Goal: Task Accomplishment & Management: Use online tool/utility

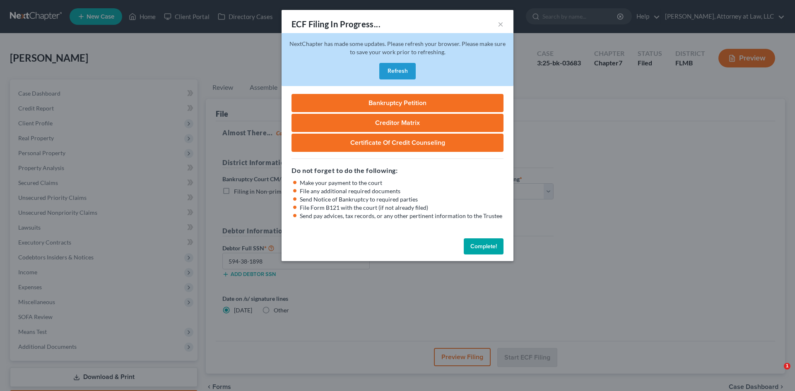
select select "1"
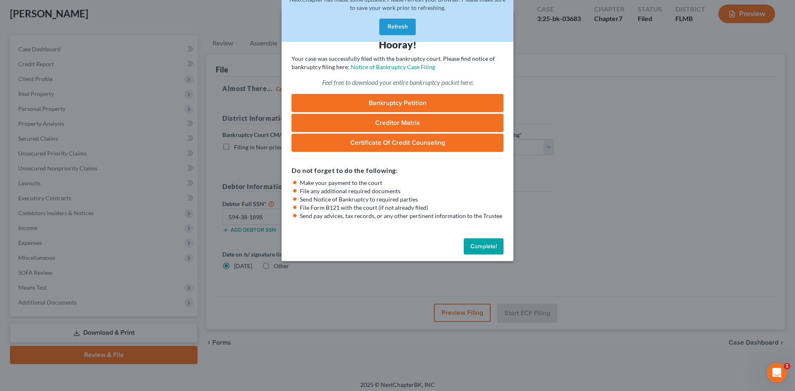
click at [490, 243] on button "Complete!" at bounding box center [483, 246] width 40 height 17
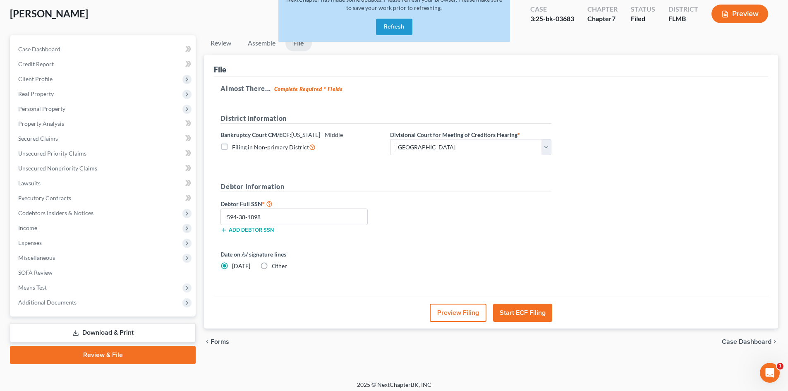
click at [390, 250] on form "District Information Bankruptcy Court CM/ECF: [US_STATE] - Middle Filing in Non…" at bounding box center [386, 200] width 331 height 174
click at [202, 156] on div "Review Assemble File Review This court does not allow electronic filing for cas…" at bounding box center [491, 199] width 583 height 329
click at [118, 299] on span "Additional Documents" at bounding box center [104, 302] width 184 height 15
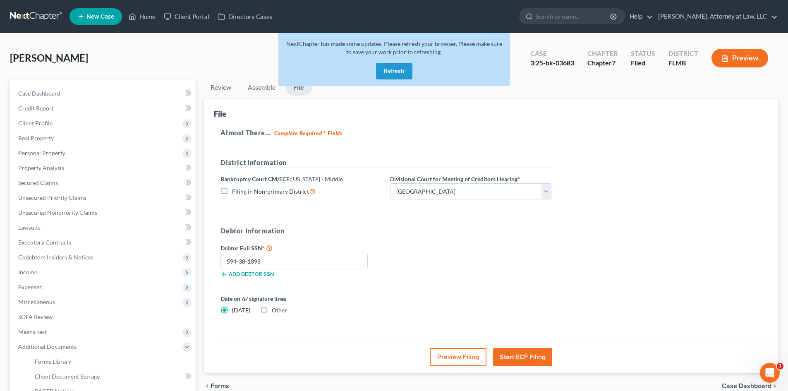
click at [393, 68] on button "Refresh" at bounding box center [394, 71] width 36 height 17
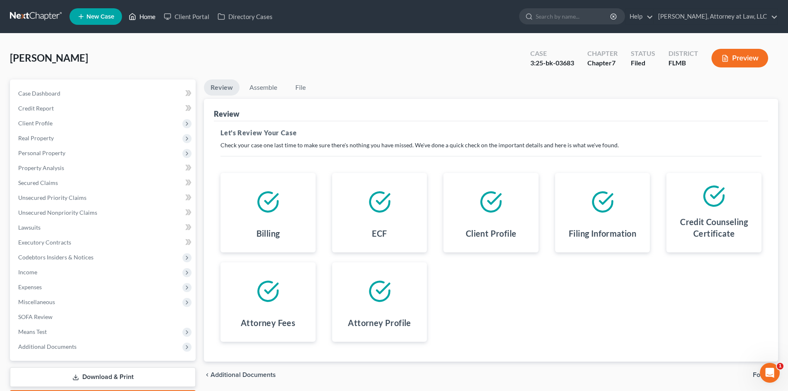
click at [145, 17] on link "Home" at bounding box center [142, 16] width 35 height 15
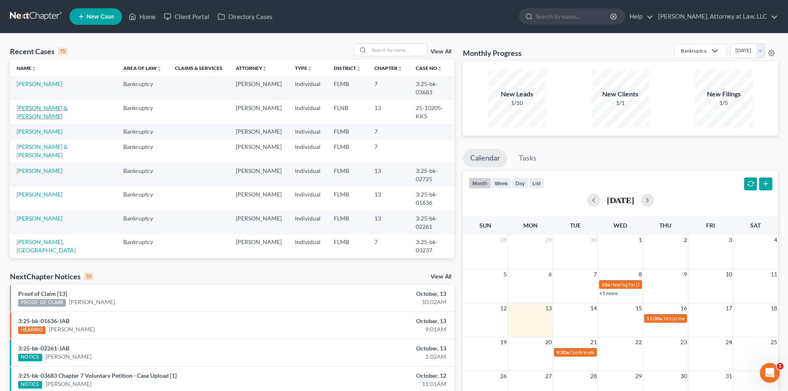
click at [68, 107] on link "[PERSON_NAME] & [PERSON_NAME]" at bounding box center [42, 111] width 51 height 15
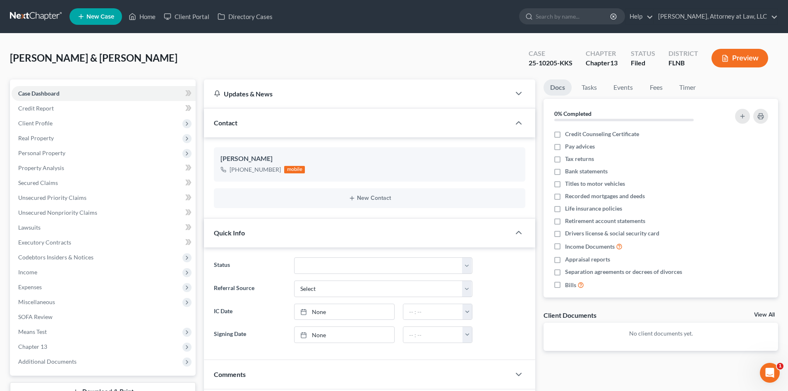
click at [202, 253] on div "Updates & News × District Notes Take a look at NextChapter's District Notes to …" at bounding box center [370, 277] width 340 height 397
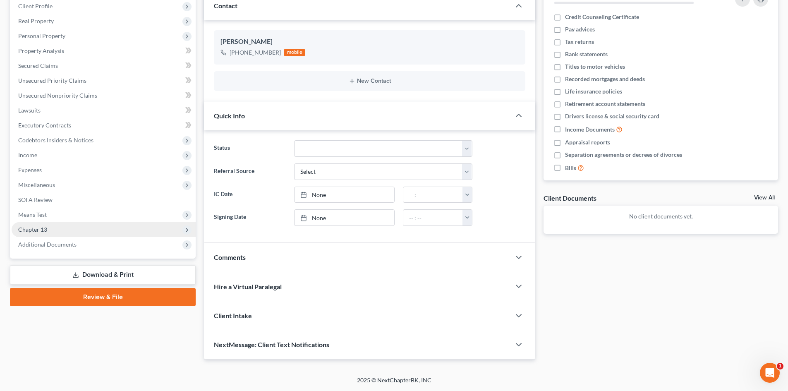
click at [158, 229] on span "Chapter 13" at bounding box center [104, 229] width 184 height 15
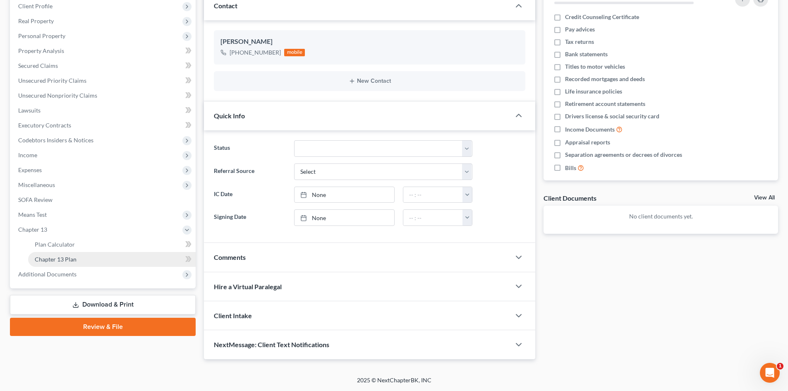
click at [153, 259] on link "Chapter 13 Plan" at bounding box center [112, 259] width 168 height 15
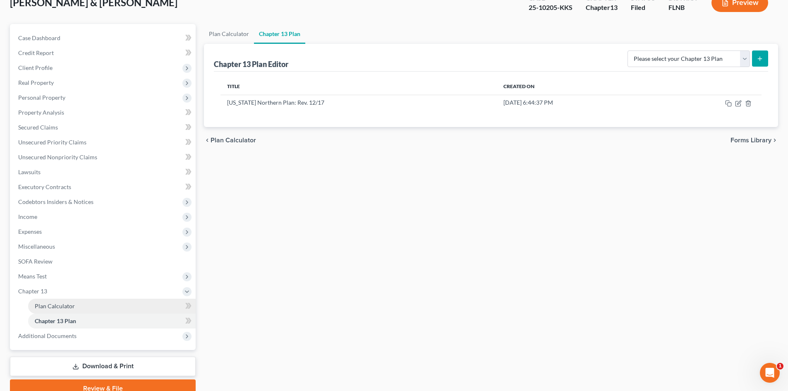
click at [156, 303] on link "Plan Calculator" at bounding box center [112, 306] width 168 height 15
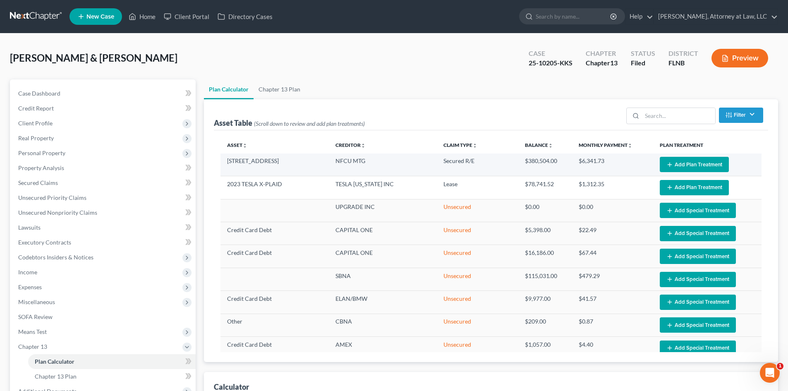
select select "59"
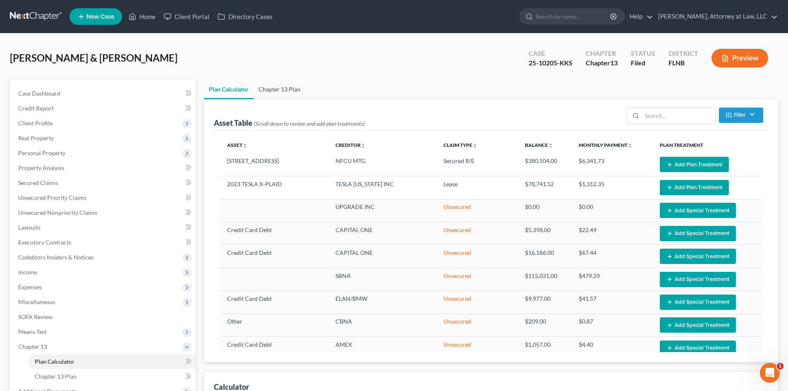
click at [285, 94] on link "Chapter 13 Plan" at bounding box center [280, 89] width 52 height 20
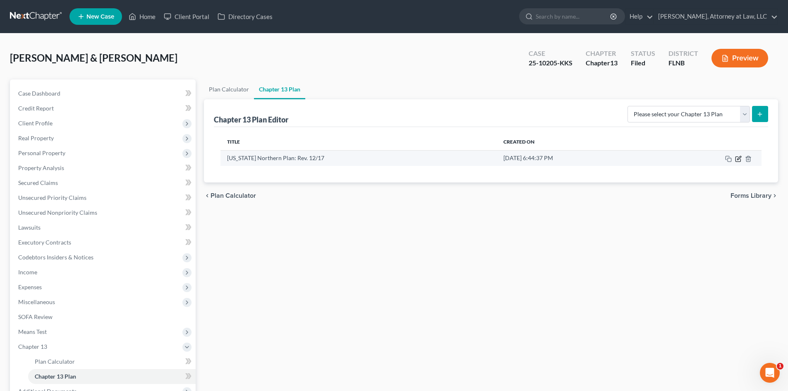
click at [739, 158] on icon "button" at bounding box center [739, 158] width 4 height 4
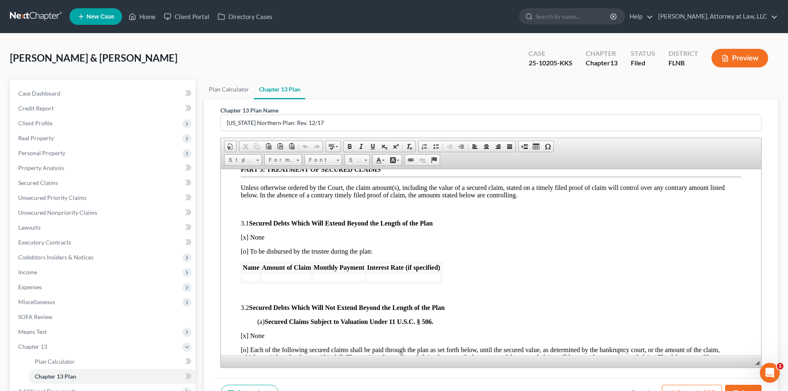
scroll to position [652, 0]
click at [238, 86] on link "Plan Calculator" at bounding box center [229, 89] width 50 height 20
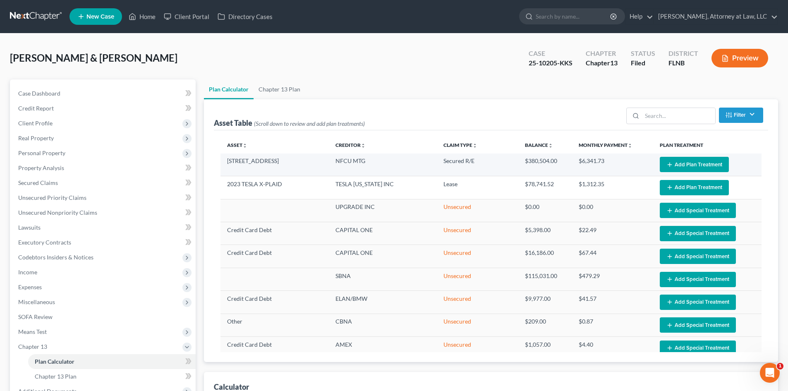
select select "59"
click at [673, 162] on button "Add Plan Treatment" at bounding box center [694, 164] width 69 height 15
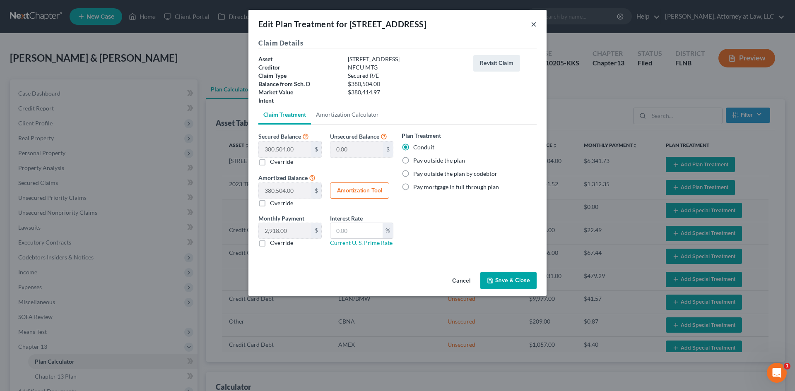
click at [532, 24] on button "×" at bounding box center [534, 24] width 6 height 10
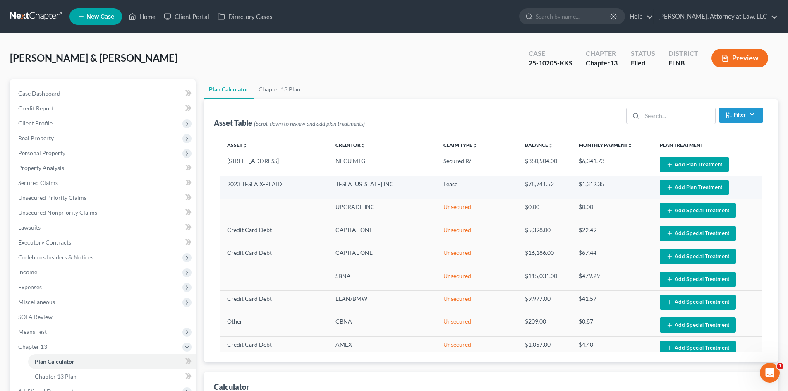
click at [677, 180] on button "Add Plan Treatment" at bounding box center [694, 187] width 69 height 15
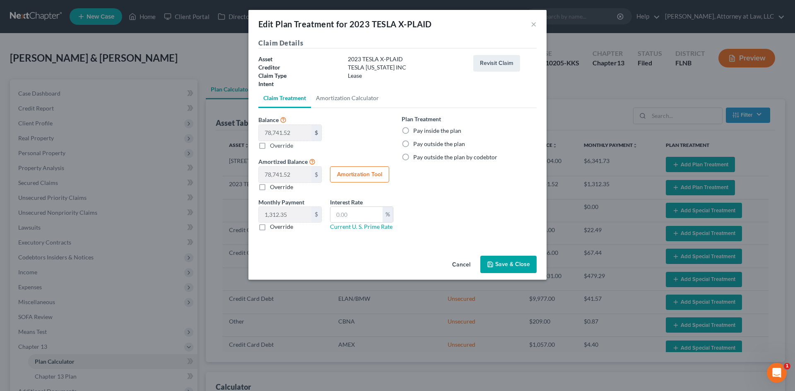
click at [413, 129] on label "Pay inside the plan" at bounding box center [437, 131] width 48 height 8
click at [416, 129] on input "Pay inside the plan" at bounding box center [418, 129] width 5 height 5
radio input "true"
click at [506, 265] on button "Save & Close" at bounding box center [508, 264] width 56 height 17
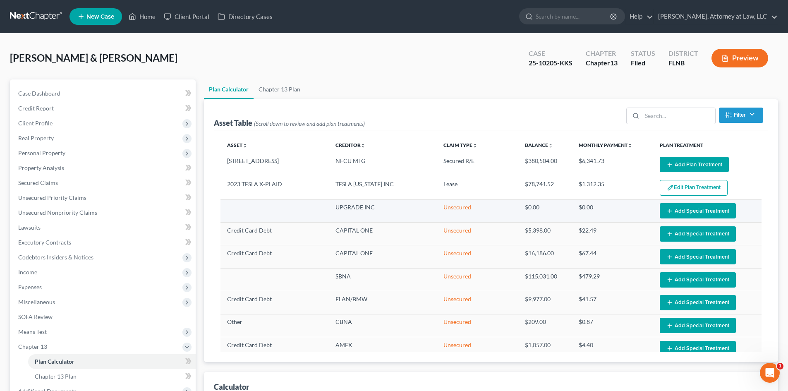
select select "59"
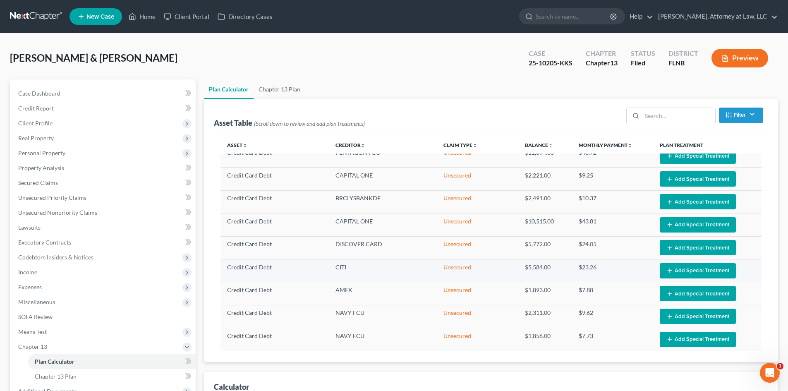
scroll to position [473, 0]
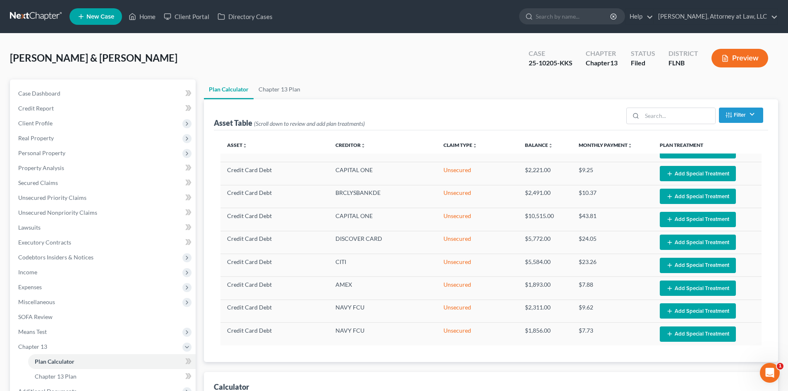
click at [767, 302] on div "Asset unfold_more expand_more expand_less Creditor unfold_more expand_more expa…" at bounding box center [491, 246] width 555 height 232
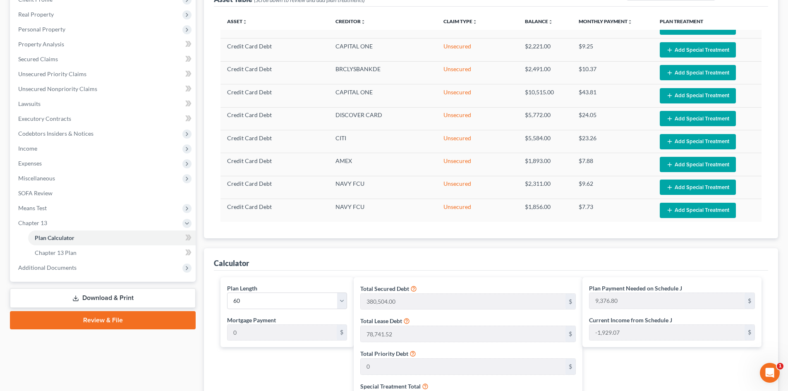
scroll to position [123, 0]
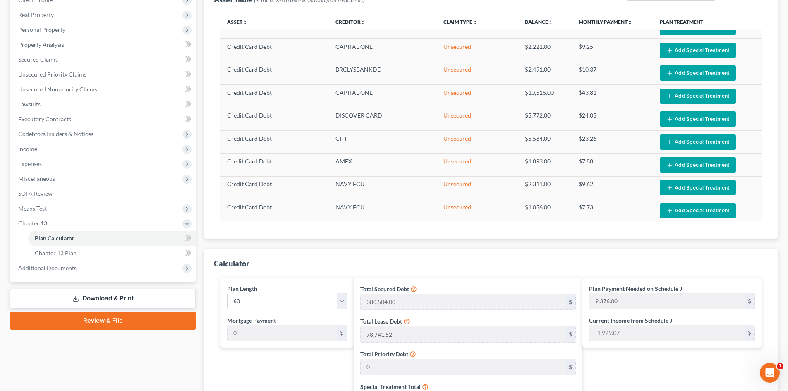
click at [200, 221] on div "Plan Calculator Chapter 13 Plan Asset Table (Scroll down to review and add plan…" at bounding box center [491, 303] width 583 height 694
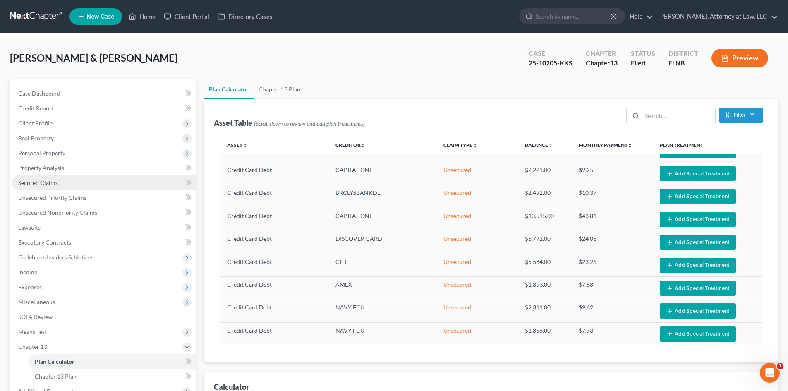
click at [123, 183] on link "Secured Claims" at bounding box center [104, 182] width 184 height 15
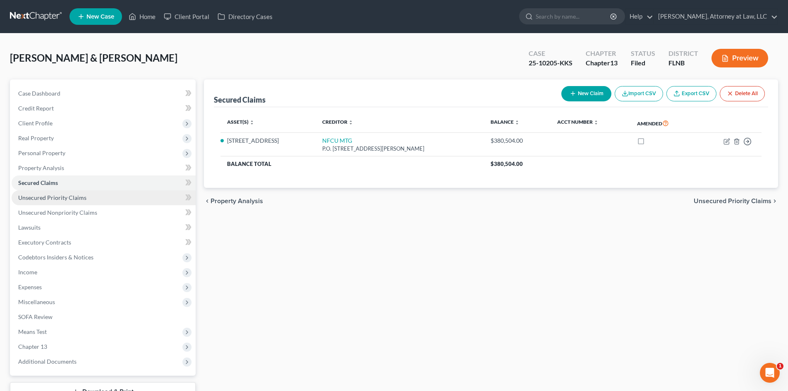
click at [127, 194] on link "Unsecured Priority Claims" at bounding box center [104, 197] width 184 height 15
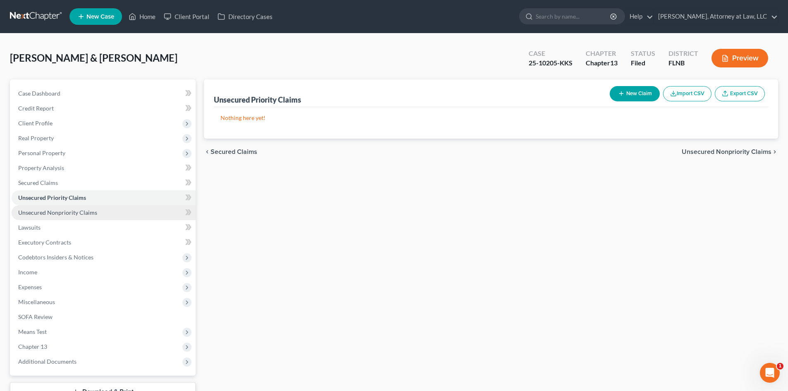
click at [130, 210] on link "Unsecured Nonpriority Claims" at bounding box center [104, 212] width 184 height 15
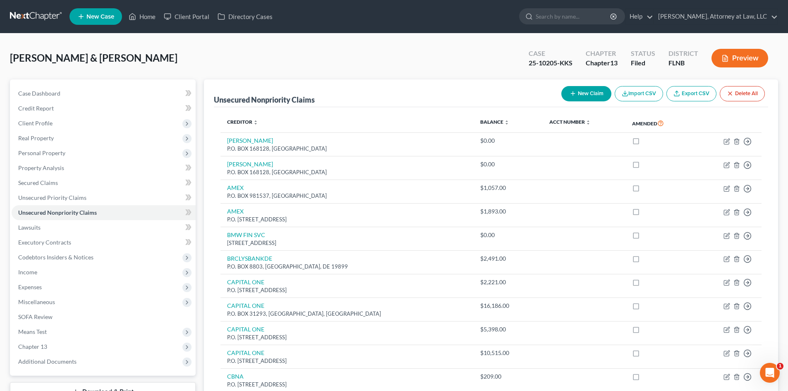
click at [209, 62] on div "HOWARD, KENNETH & ANGELA Upgraded Case 25-10205-KKS Chapter Chapter 13 Status F…" at bounding box center [394, 61] width 768 height 36
click at [95, 181] on link "Secured Claims" at bounding box center [104, 182] width 184 height 15
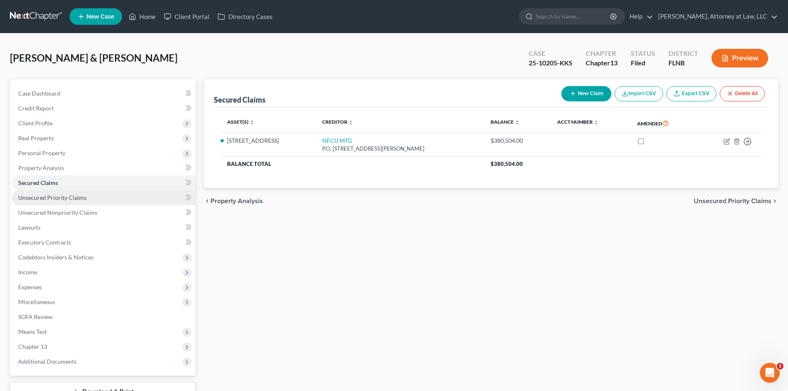
click at [119, 190] on link "Unsecured Priority Claims" at bounding box center [104, 197] width 184 height 15
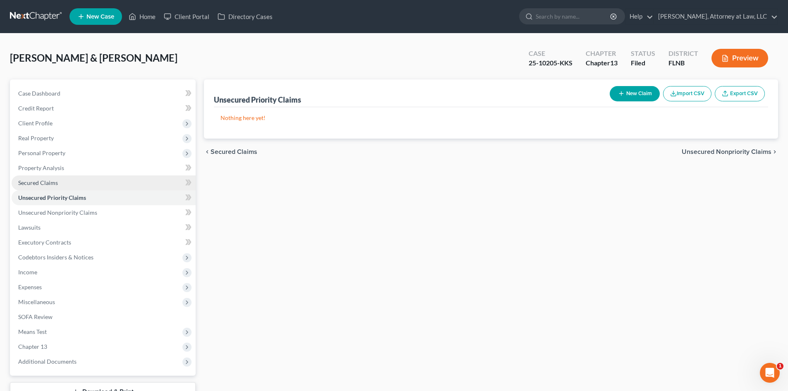
click at [139, 182] on link "Secured Claims" at bounding box center [104, 182] width 184 height 15
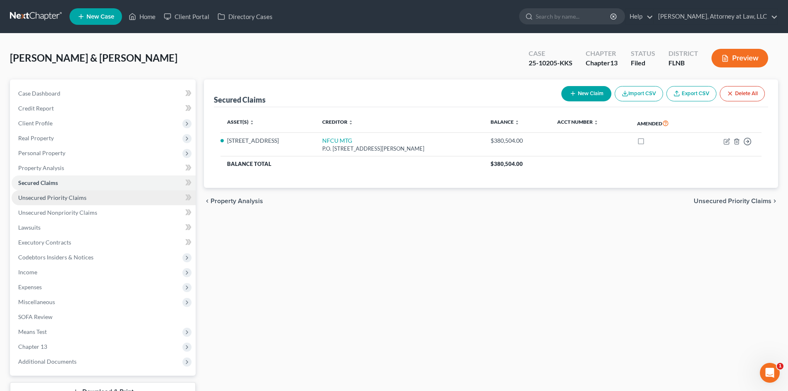
click at [139, 195] on link "Unsecured Priority Claims" at bounding box center [104, 197] width 184 height 15
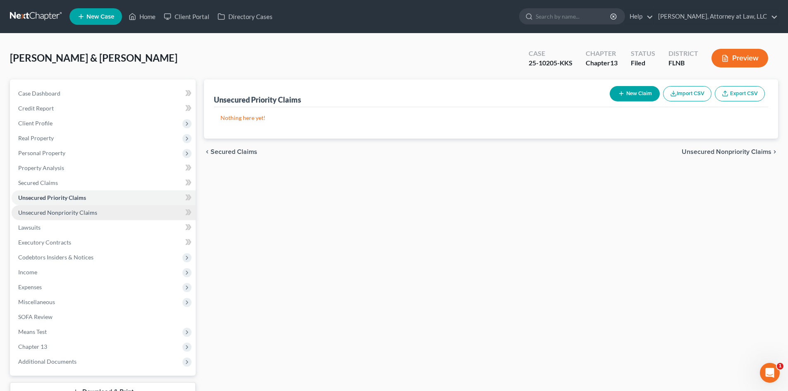
click at [139, 209] on link "Unsecured Nonpriority Claims" at bounding box center [104, 212] width 184 height 15
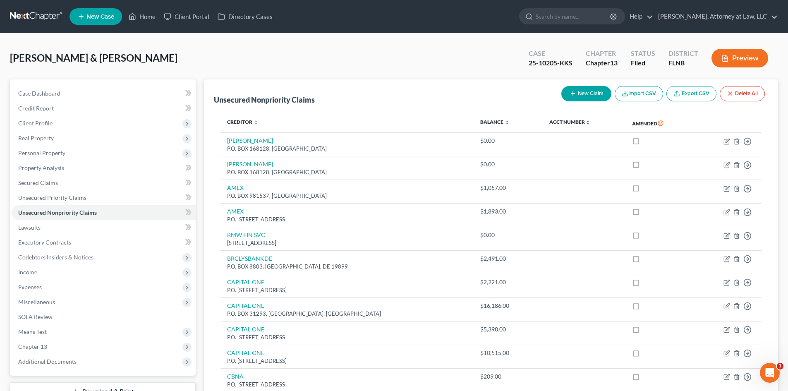
click at [400, 53] on div "HOWARD, KENNETH & ANGELA Upgraded Case 25-10205-KKS Chapter Chapter 13 Status F…" at bounding box center [394, 61] width 768 height 36
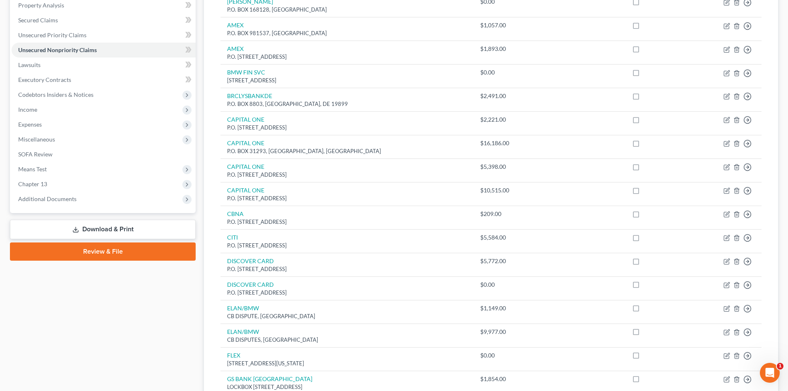
scroll to position [158, 0]
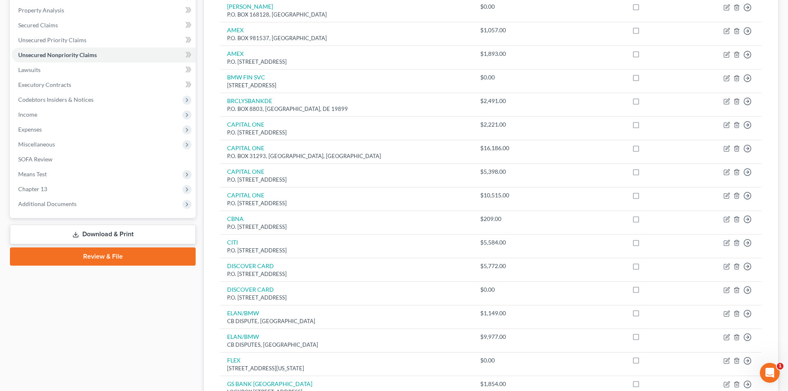
click at [199, 177] on div "Case Dashboard Payments Invoices Payments Payments Credit Report Client Profile" at bounding box center [103, 292] width 194 height 741
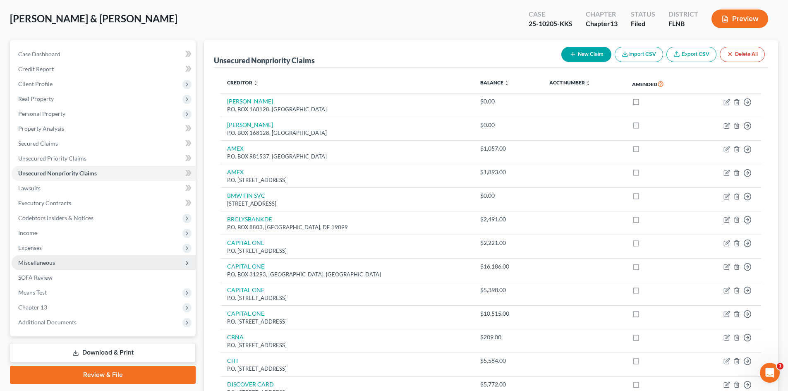
scroll to position [39, 0]
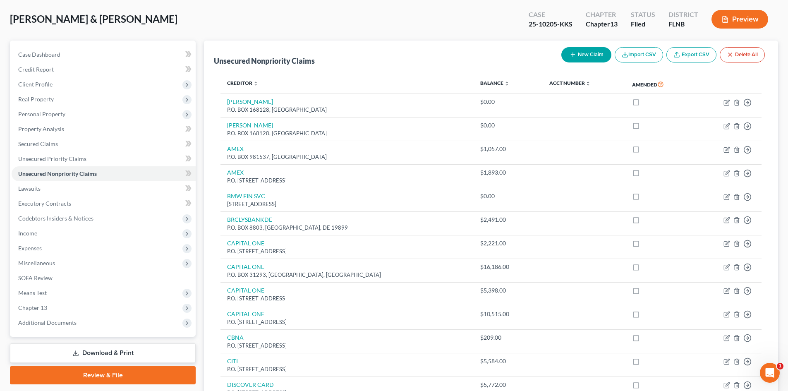
click at [140, 330] on div "Case Dashboard Payments Invoices Payments Payments Credit Report Client Profile…" at bounding box center [103, 189] width 186 height 296
click at [145, 327] on span "Additional Documents" at bounding box center [104, 322] width 184 height 15
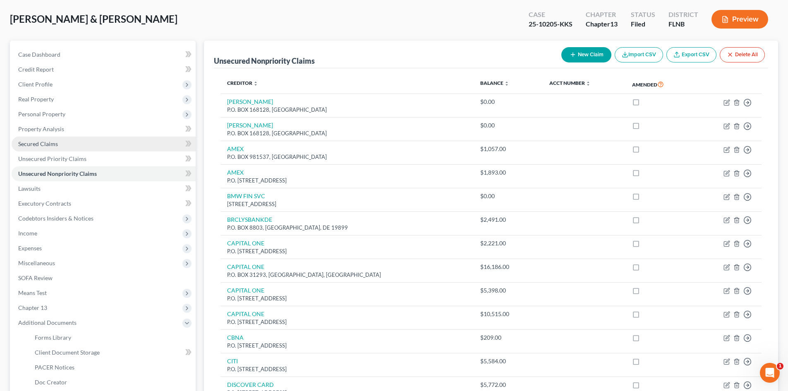
click at [143, 147] on link "Secured Claims" at bounding box center [104, 144] width 184 height 15
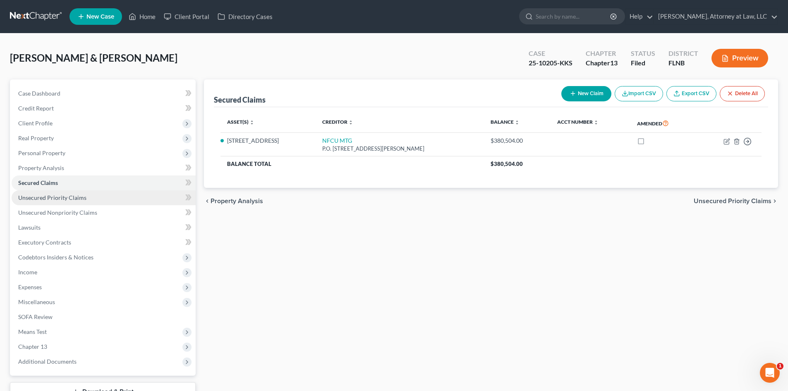
click at [137, 192] on link "Unsecured Priority Claims" at bounding box center [104, 197] width 184 height 15
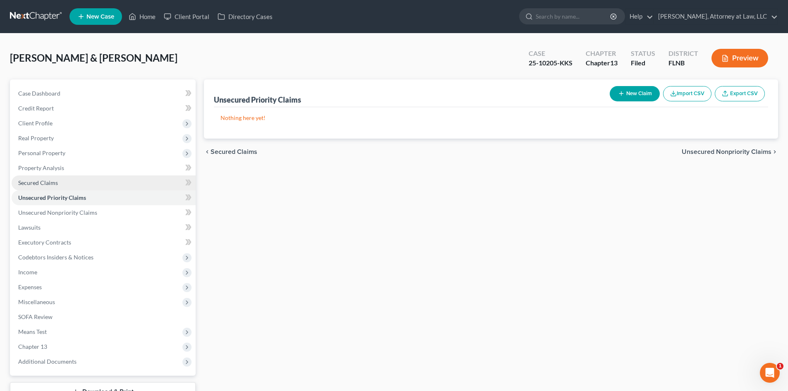
click at [149, 182] on link "Secured Claims" at bounding box center [104, 182] width 184 height 15
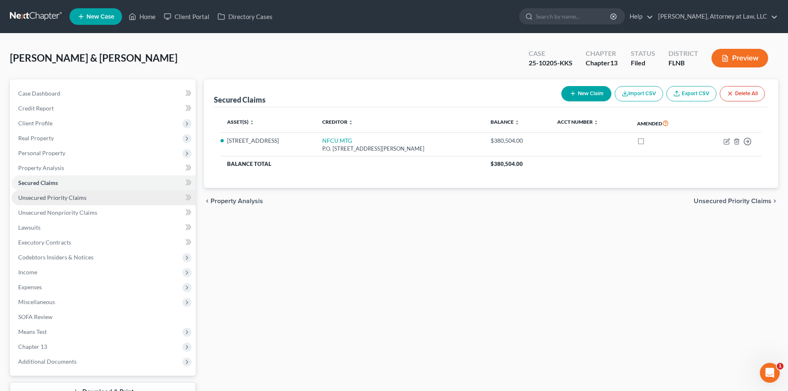
click at [143, 202] on link "Unsecured Priority Claims" at bounding box center [104, 197] width 184 height 15
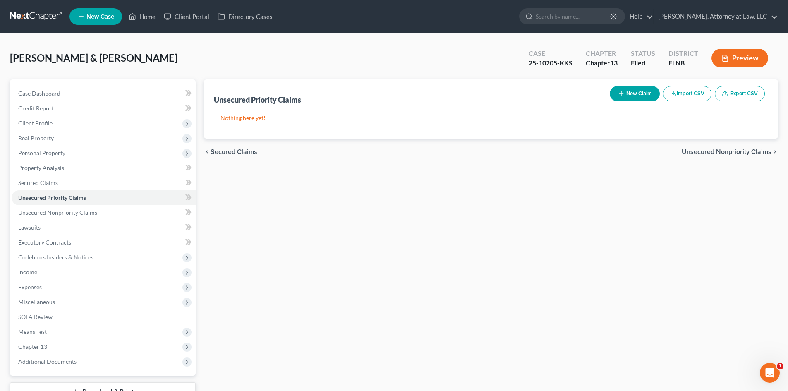
click at [221, 205] on div "Unsecured Priority Claims New Claim Import CSV Export CSV Nothing here yet! Pre…" at bounding box center [491, 251] width 583 height 344
click at [178, 196] on link "Unsecured Priority Claims" at bounding box center [104, 197] width 184 height 15
click at [172, 206] on link "Unsecured Nonpriority Claims" at bounding box center [104, 212] width 184 height 15
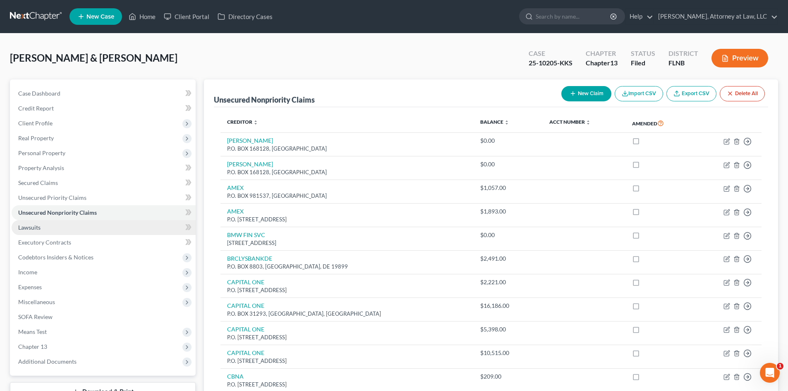
click at [173, 223] on link "Lawsuits" at bounding box center [104, 227] width 184 height 15
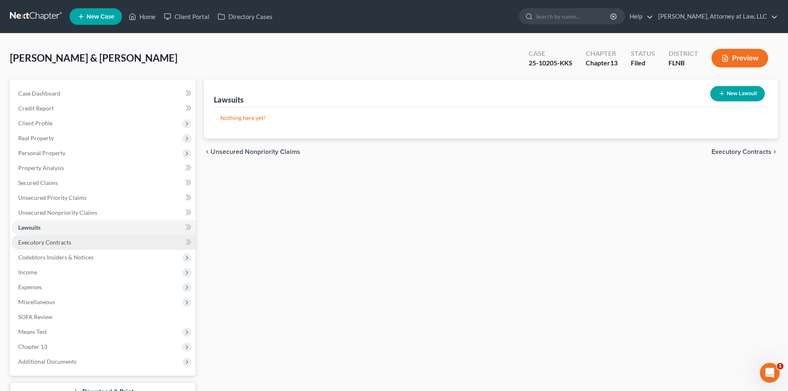
click at [171, 238] on link "Executory Contracts" at bounding box center [104, 242] width 184 height 15
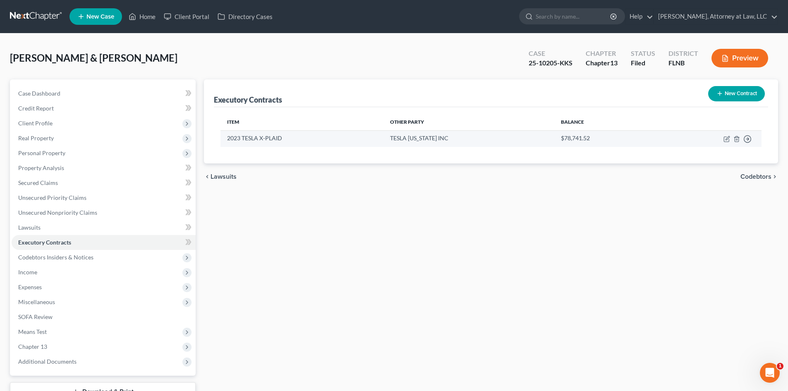
click at [269, 135] on td "2023 TESLA X-PLAID" at bounding box center [302, 138] width 163 height 16
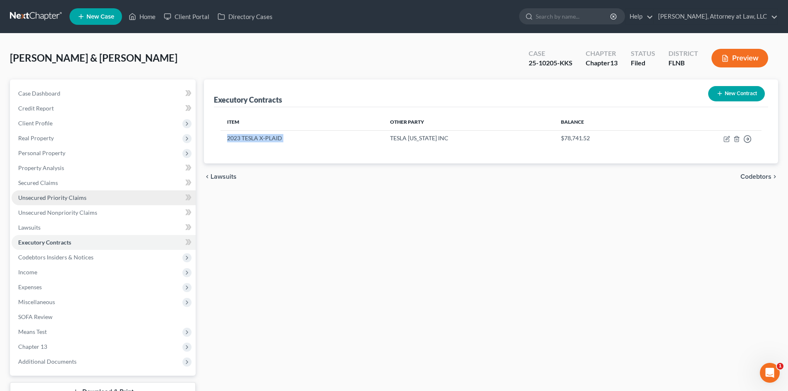
click at [132, 197] on link "Unsecured Priority Claims" at bounding box center [104, 197] width 184 height 15
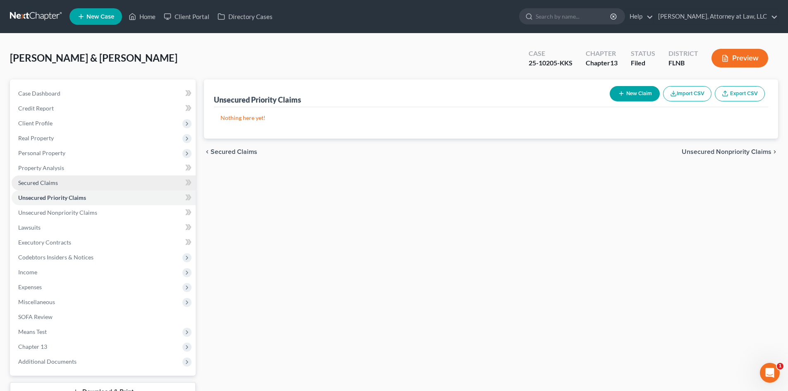
click at [151, 178] on link "Secured Claims" at bounding box center [104, 182] width 184 height 15
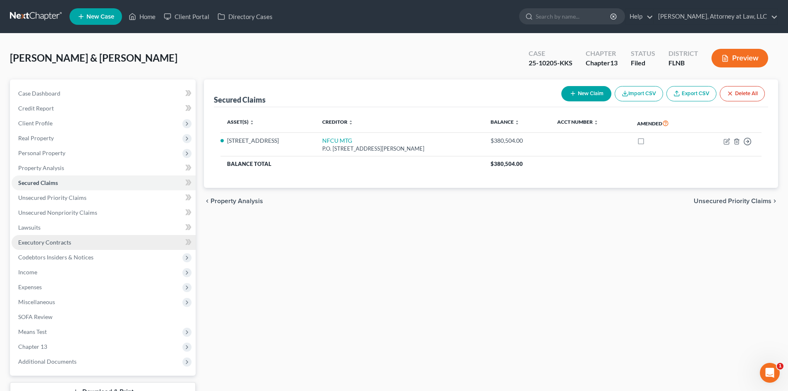
click at [142, 242] on link "Executory Contracts" at bounding box center [104, 242] width 184 height 15
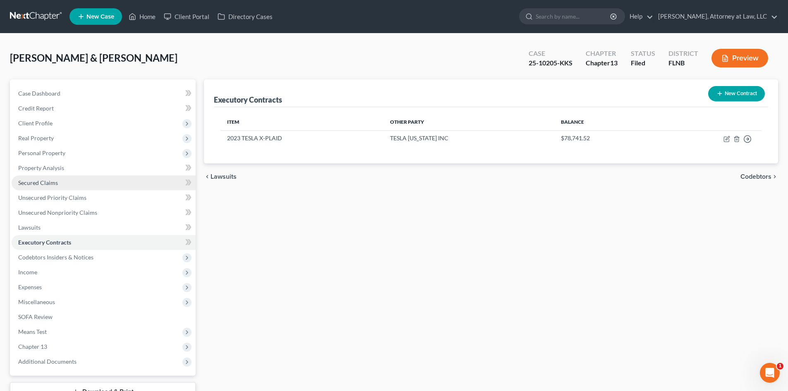
click at [153, 180] on link "Secured Claims" at bounding box center [104, 182] width 184 height 15
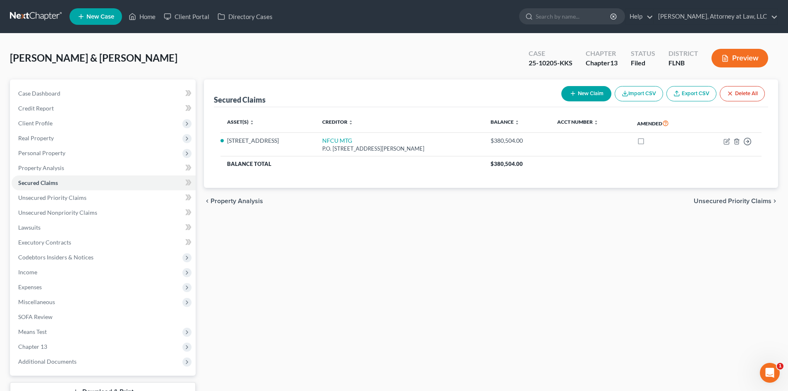
click at [302, 216] on div "Secured Claims New Claim Import CSV Export CSV Delete All Asset(s) expand_more …" at bounding box center [491, 251] width 583 height 344
click at [338, 69] on div "HOWARD, KENNETH & ANGELA Upgraded Case 25-10205-KKS Chapter Chapter 13 Status F…" at bounding box center [394, 61] width 768 height 36
click at [142, 344] on span "Chapter 13" at bounding box center [104, 346] width 184 height 15
click at [140, 356] on link "Plan Calculator" at bounding box center [112, 361] width 168 height 15
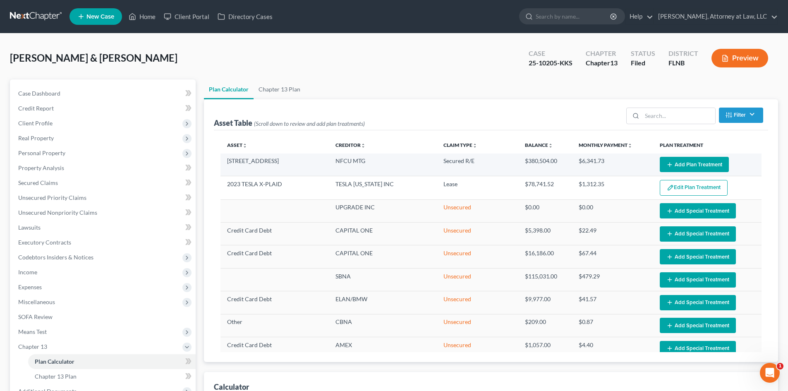
select select "59"
click at [700, 164] on button "Add Plan Treatment" at bounding box center [694, 164] width 69 height 15
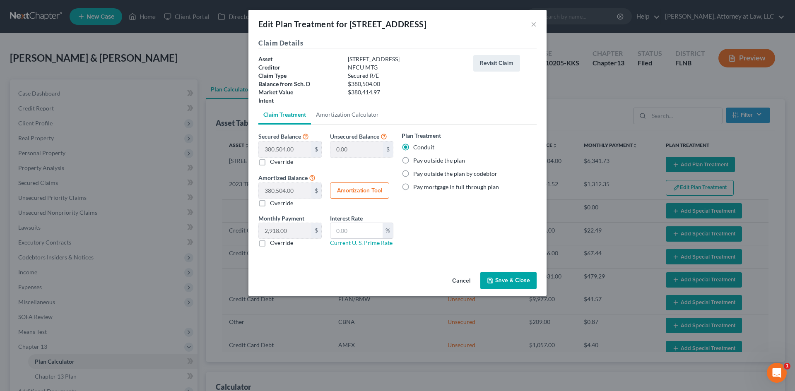
click at [451, 162] on label "Pay outside the plan" at bounding box center [439, 160] width 52 height 8
click at [422, 162] on input "Pay outside the plan" at bounding box center [418, 158] width 5 height 5
radio input "true"
click at [504, 276] on button "Save & Close" at bounding box center [508, 280] width 56 height 17
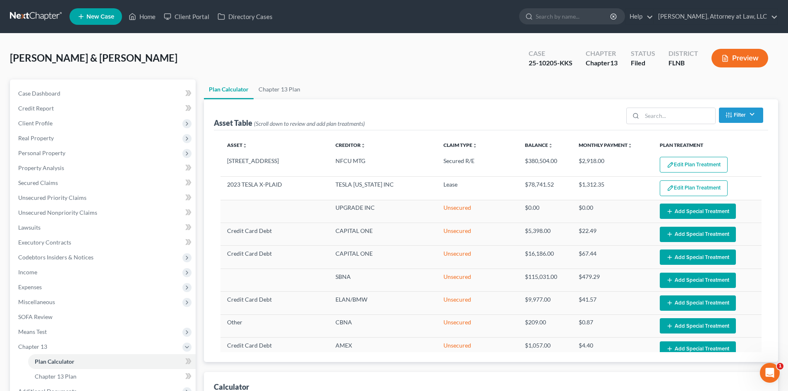
select select "59"
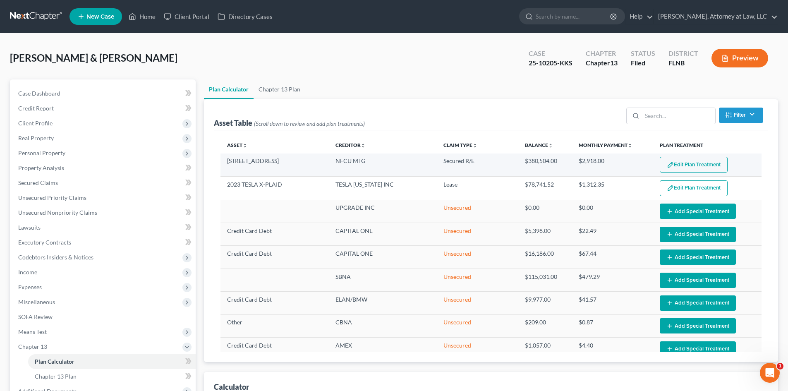
click at [597, 162] on td "$2,918.00" at bounding box center [612, 165] width 81 height 23
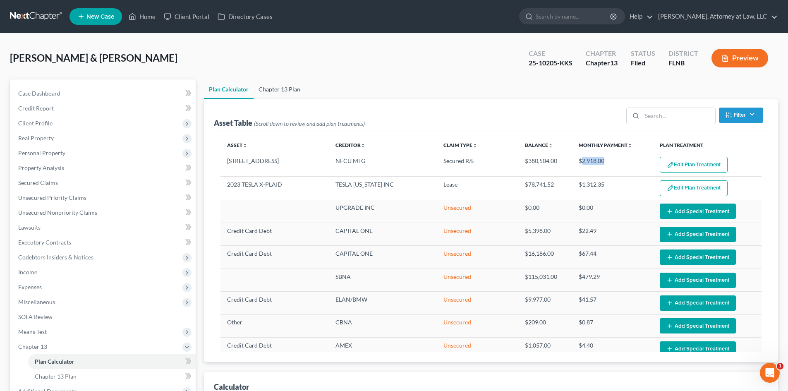
click at [285, 87] on link "Chapter 13 Plan" at bounding box center [280, 89] width 52 height 20
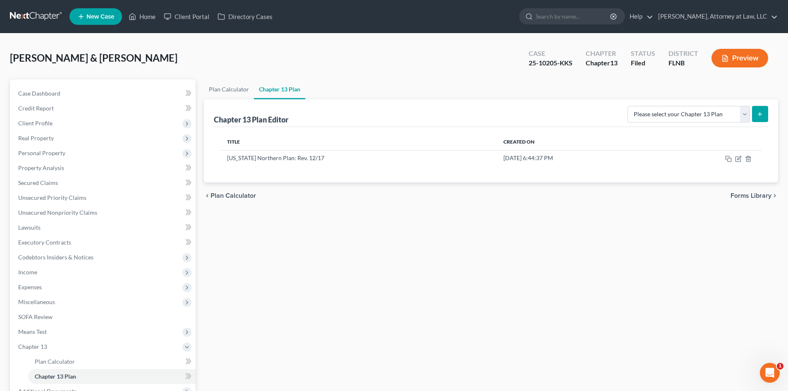
click at [760, 115] on line "submit" at bounding box center [760, 114] width 0 height 4
click at [748, 115] on select "Please select your Chapter 13 Plan Florida Northern Plan: Rev. 12/17 National F…" at bounding box center [689, 114] width 122 height 17
select select "0"
click at [631, 106] on select "Please select your Chapter 13 Plan Florida Northern Plan: Rev. 12/17 National F…" at bounding box center [689, 114] width 122 height 17
click at [756, 116] on button "submit" at bounding box center [760, 114] width 16 height 16
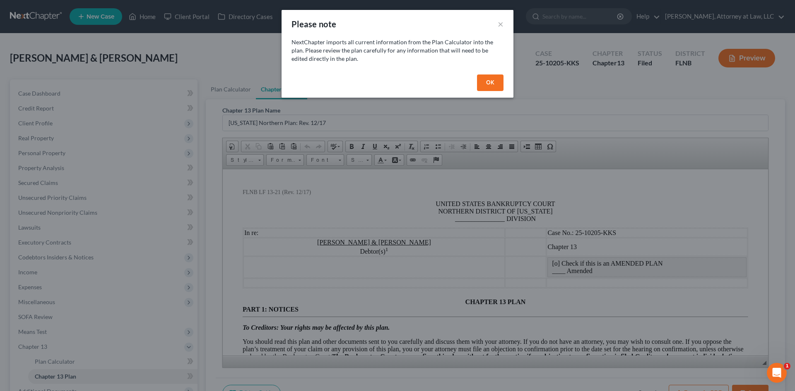
click at [485, 79] on button "OK" at bounding box center [490, 82] width 26 height 17
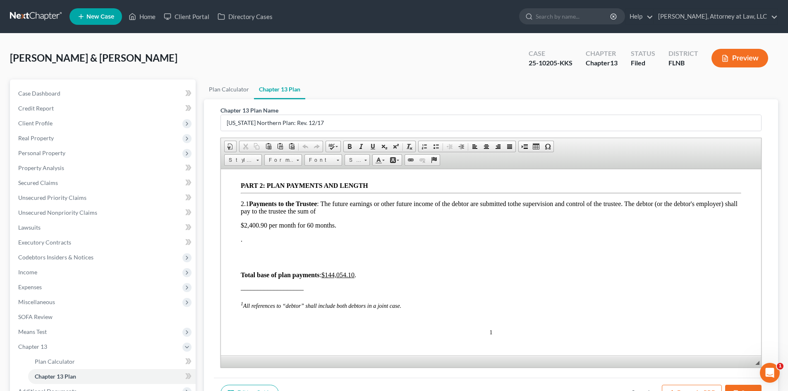
scroll to position [287, 0]
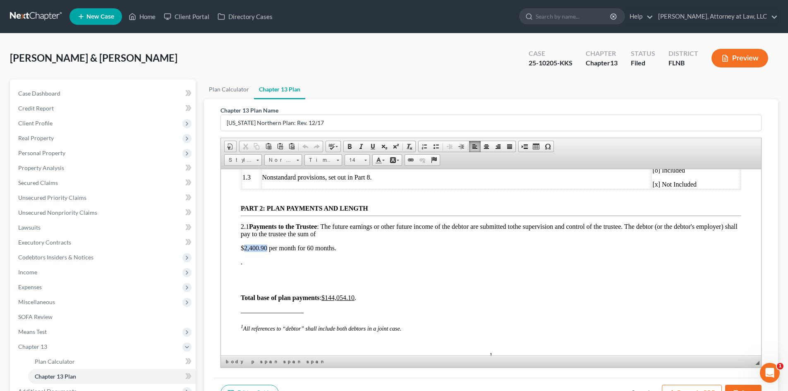
drag, startPoint x: 244, startPoint y: 247, endPoint x: 268, endPoint y: 246, distance: 24.0
click at [268, 246] on p "$2,400.90 per month for 60 months." at bounding box center [491, 247] width 501 height 7
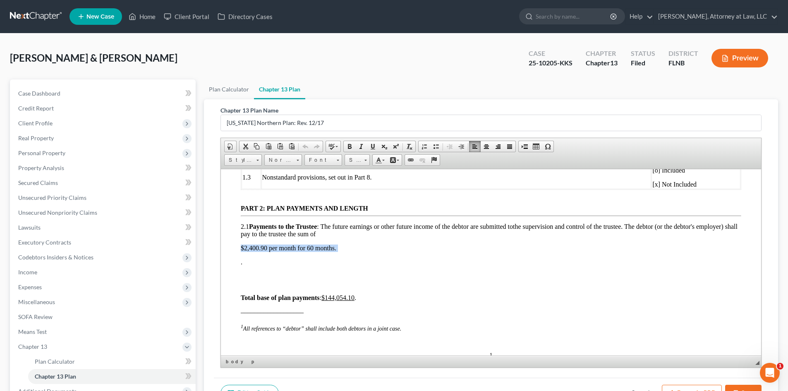
click at [336, 248] on p "$2,400.90 per month for 60 months." at bounding box center [491, 247] width 501 height 7
drag, startPoint x: 336, startPoint y: 248, endPoint x: 242, endPoint y: 248, distance: 94.4
click at [242, 248] on p "$2,400.90 per month for 60 months." at bounding box center [491, 247] width 501 height 7
click at [339, 248] on p "$2,400.90 per month for 60 months." at bounding box center [491, 247] width 501 height 7
drag, startPoint x: 339, startPoint y: 248, endPoint x: 246, endPoint y: 248, distance: 92.7
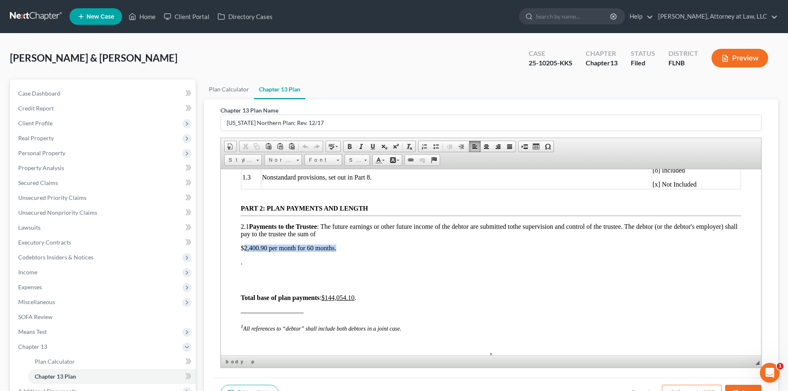
click at [246, 248] on p "$2,400.90 per month for 60 months." at bounding box center [491, 247] width 501 height 7
click at [241, 261] on p ".,400.90 per month for 60 months." at bounding box center [491, 261] width 501 height 7
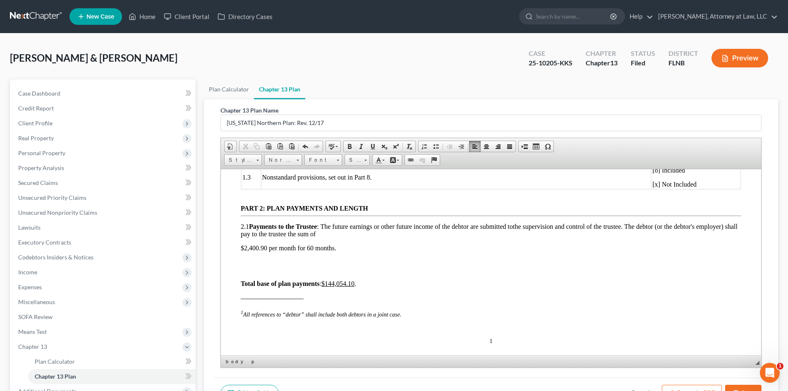
click at [425, 260] on p at bounding box center [491, 261] width 501 height 7
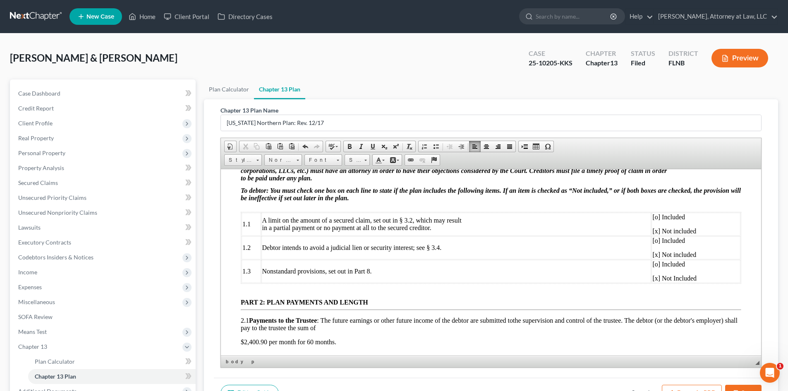
scroll to position [185, 0]
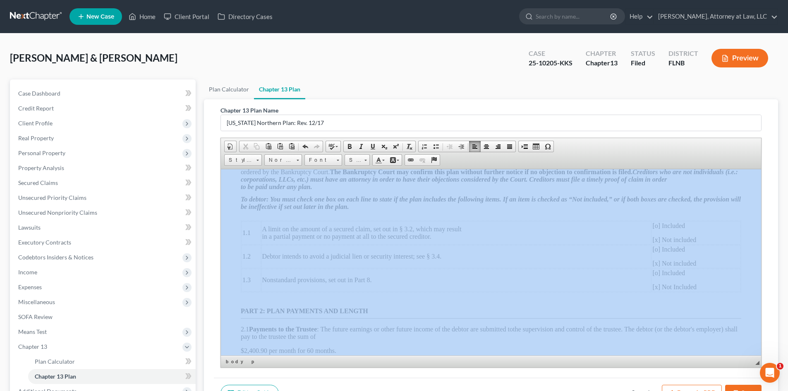
click at [766, 223] on div "Chapter 13 Plan Name Florida Northern Plan: Rev. 12/17 Rich Text Editor, docume…" at bounding box center [491, 238] width 555 height 279
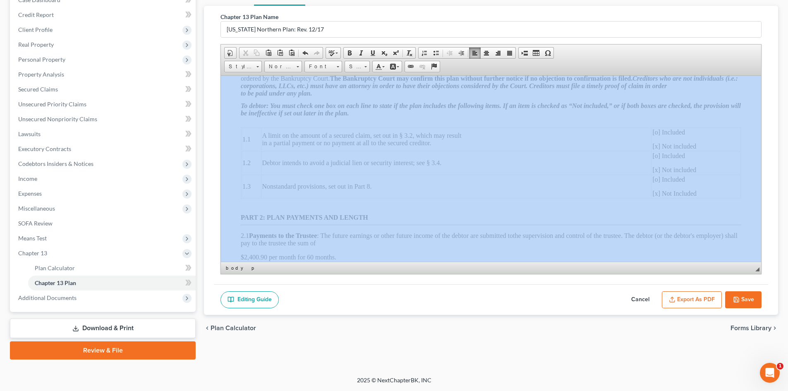
click at [643, 291] on button "Cancel" at bounding box center [640, 299] width 36 height 17
select select "0"
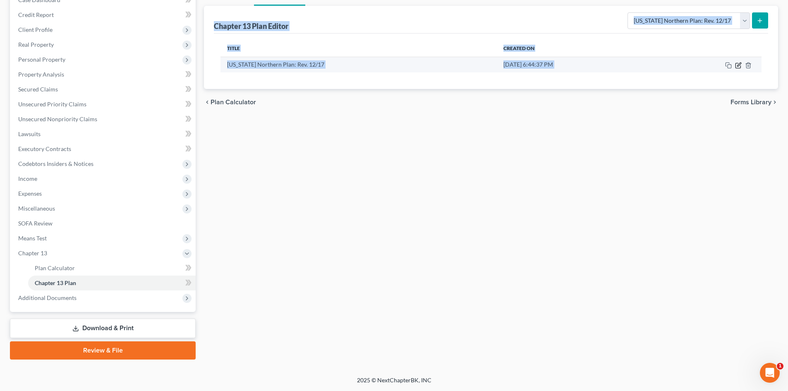
click at [739, 67] on icon "button" at bounding box center [738, 65] width 7 height 7
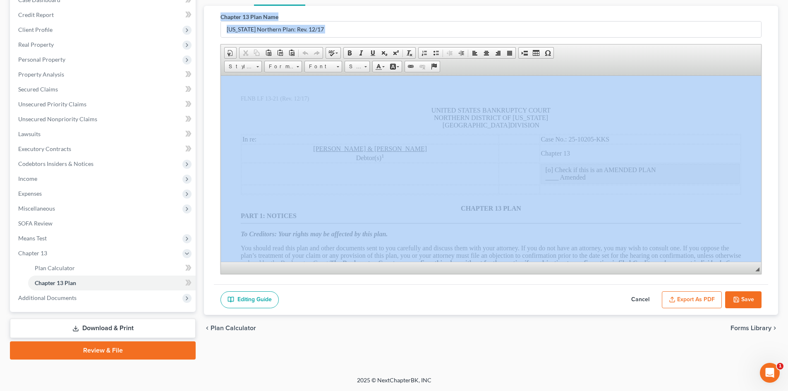
scroll to position [0, 0]
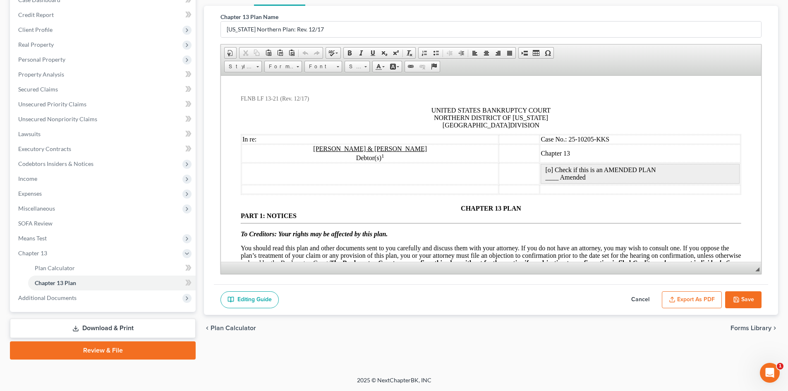
click at [677, 148] on td "Chapter 13" at bounding box center [640, 153] width 201 height 18
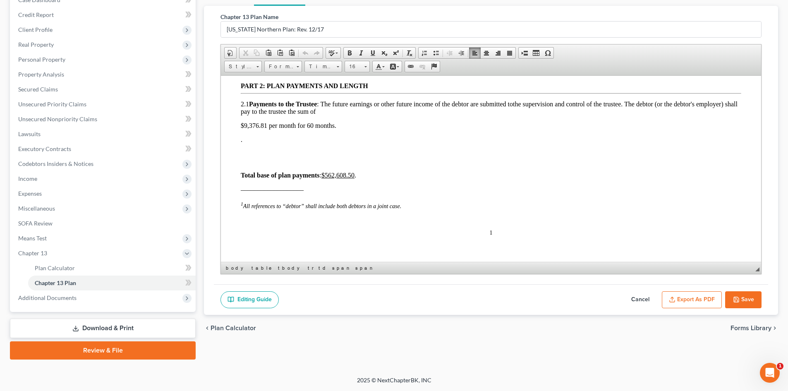
scroll to position [315, 0]
click at [580, 288] on div "Editing Guide Cancel Export as PDF Save" at bounding box center [491, 299] width 555 height 31
